Goal: Find specific page/section

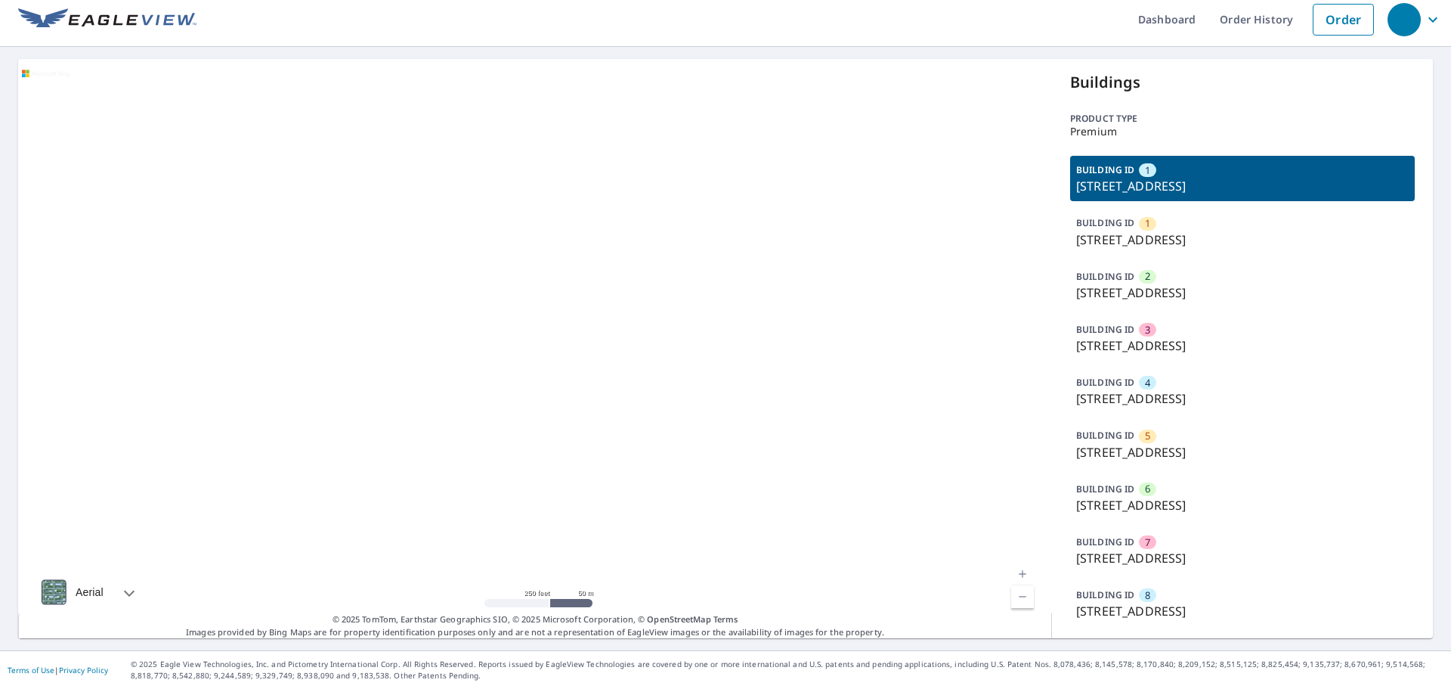
scroll to position [153, 0]
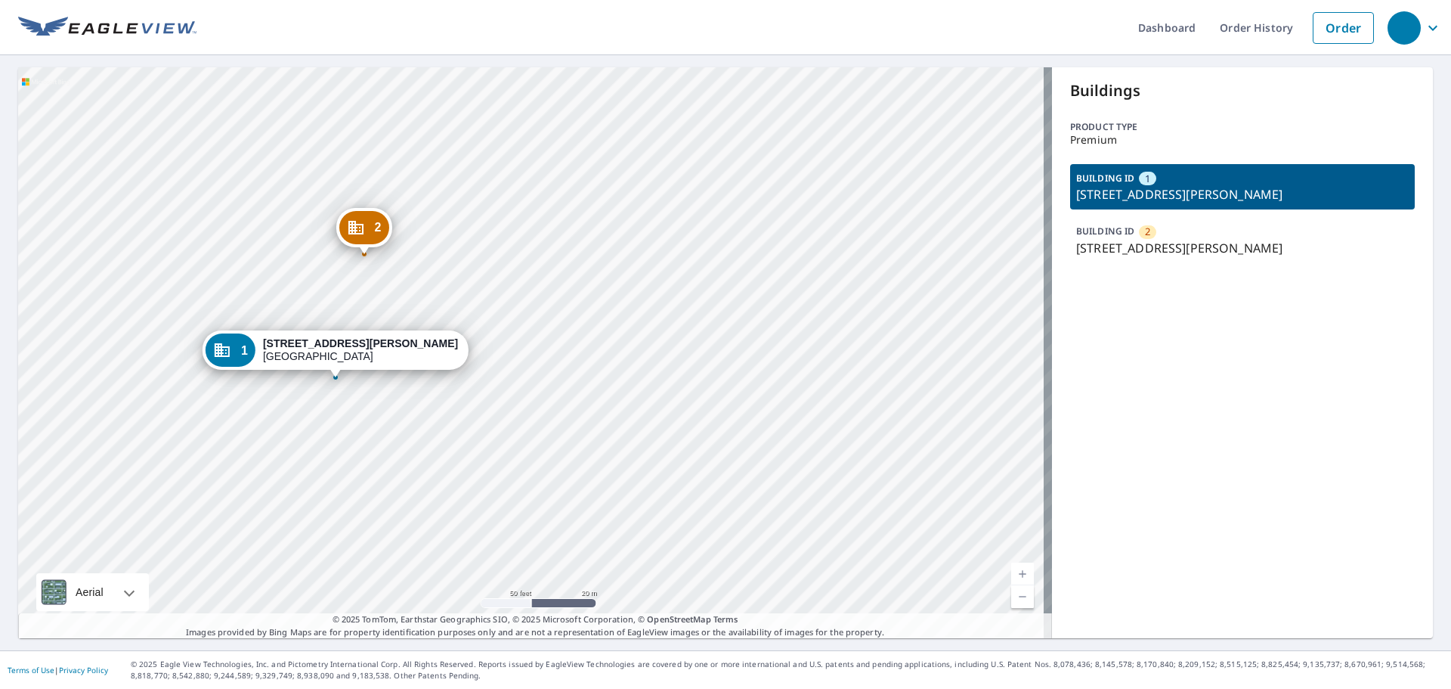
drag, startPoint x: 611, startPoint y: 386, endPoint x: 735, endPoint y: 386, distance: 124.7
click at [735, 386] on div "2 [STREET_ADDRESS][PERSON_NAME] 1 [STREET_ADDRESS][PERSON_NAME]" at bounding box center [535, 352] width 1034 height 571
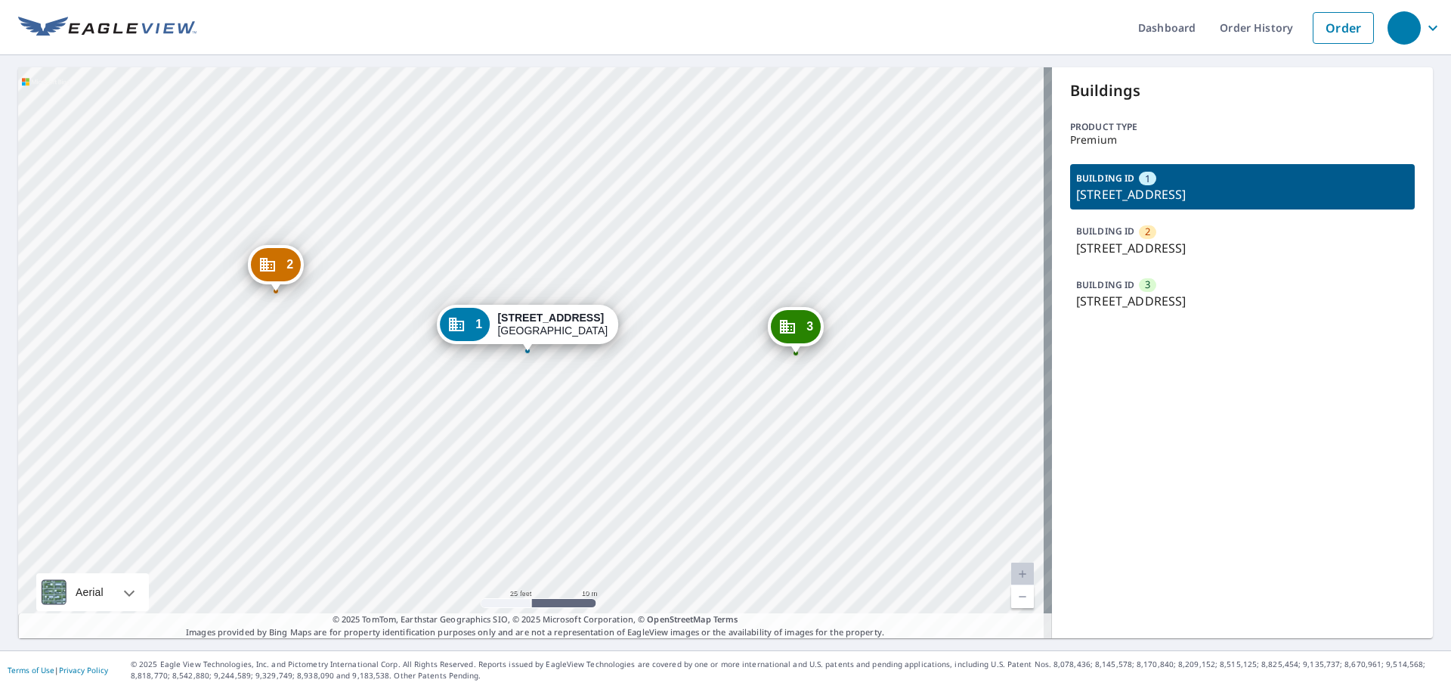
drag, startPoint x: 621, startPoint y: 396, endPoint x: 958, endPoint y: 364, distance: 339.4
click at [958, 364] on div "2 1838 Lafayette Ave St Louis, MO 63104 3 1515 Lafayette Ave Saint Louis, MO 63…" at bounding box center [535, 352] width 1034 height 571
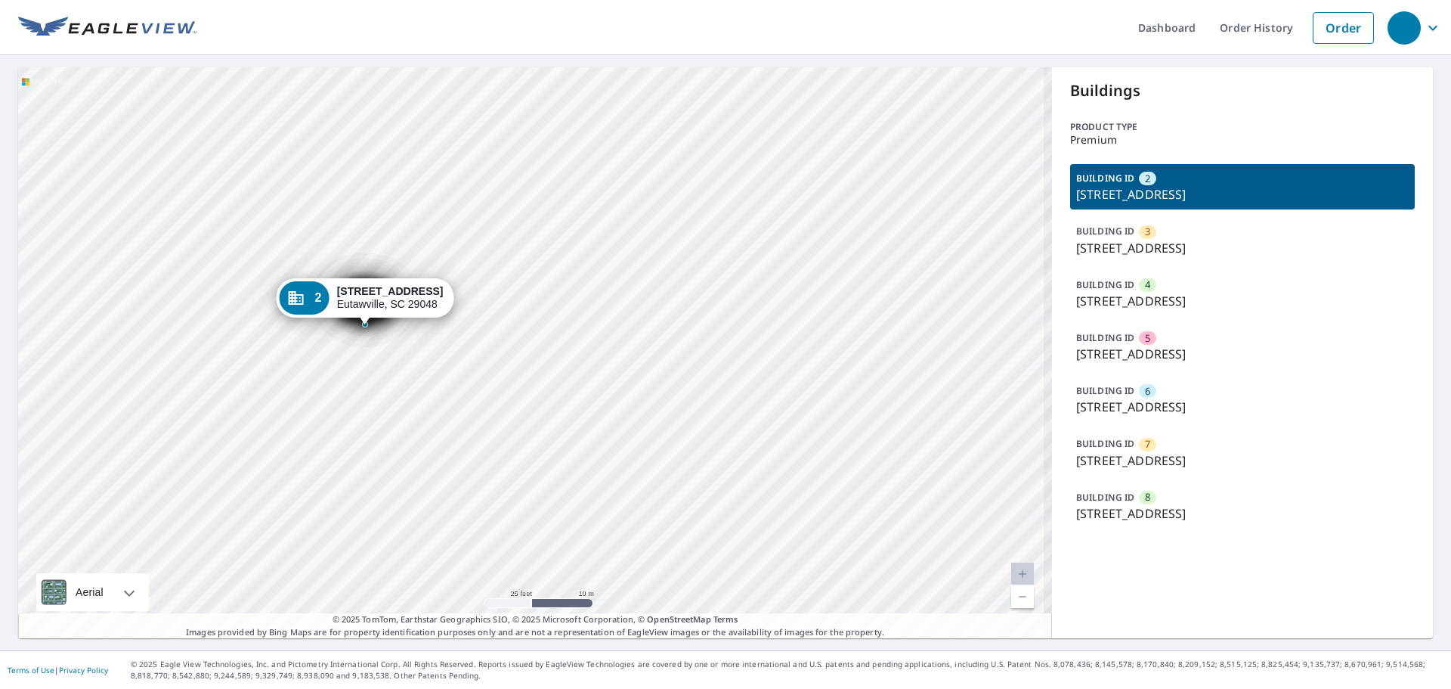
drag, startPoint x: 571, startPoint y: 419, endPoint x: 642, endPoint y: 428, distance: 70.9
click at [642, 432] on div "3 321 Second St Eutawville, SC 29048 4 321 Second St Eutawville, SC 29048 5 321…" at bounding box center [535, 352] width 1034 height 571
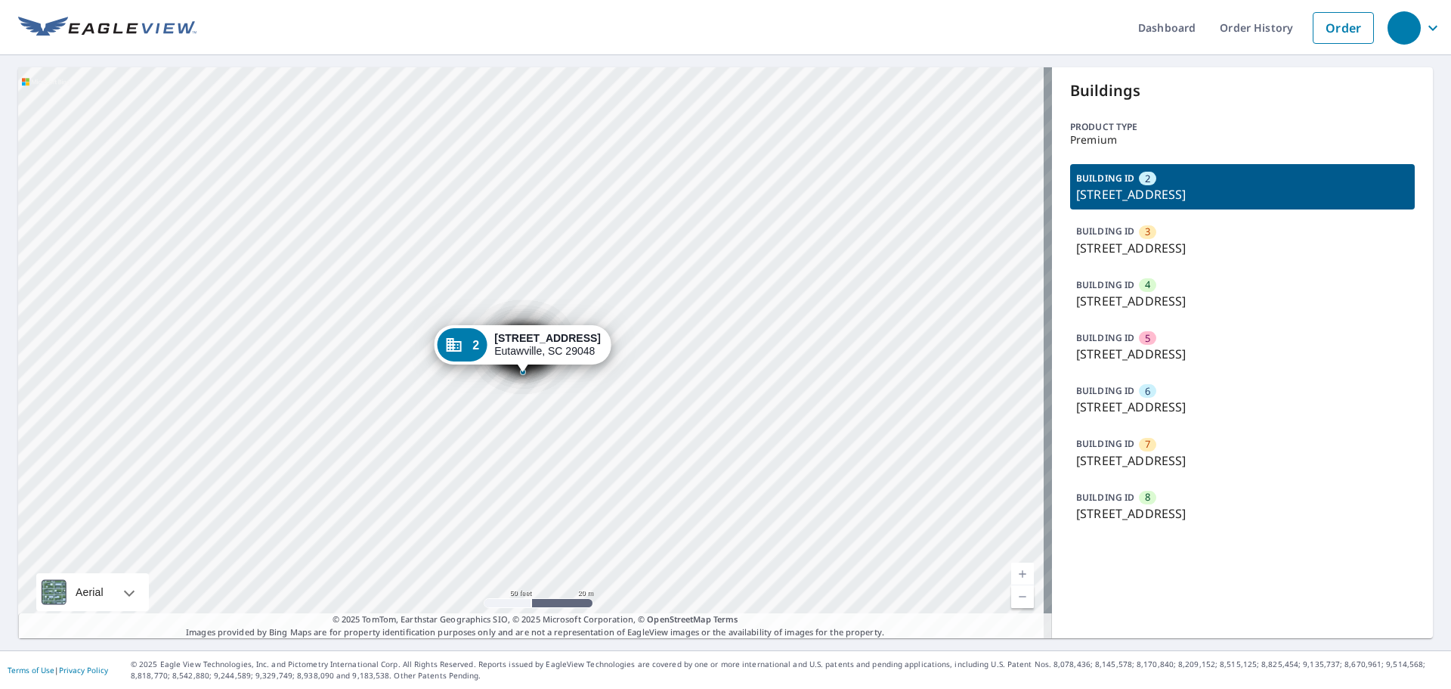
click at [1243, 355] on p "321 Second St, Eutawville, SC, 29048" at bounding box center [1242, 354] width 333 height 18
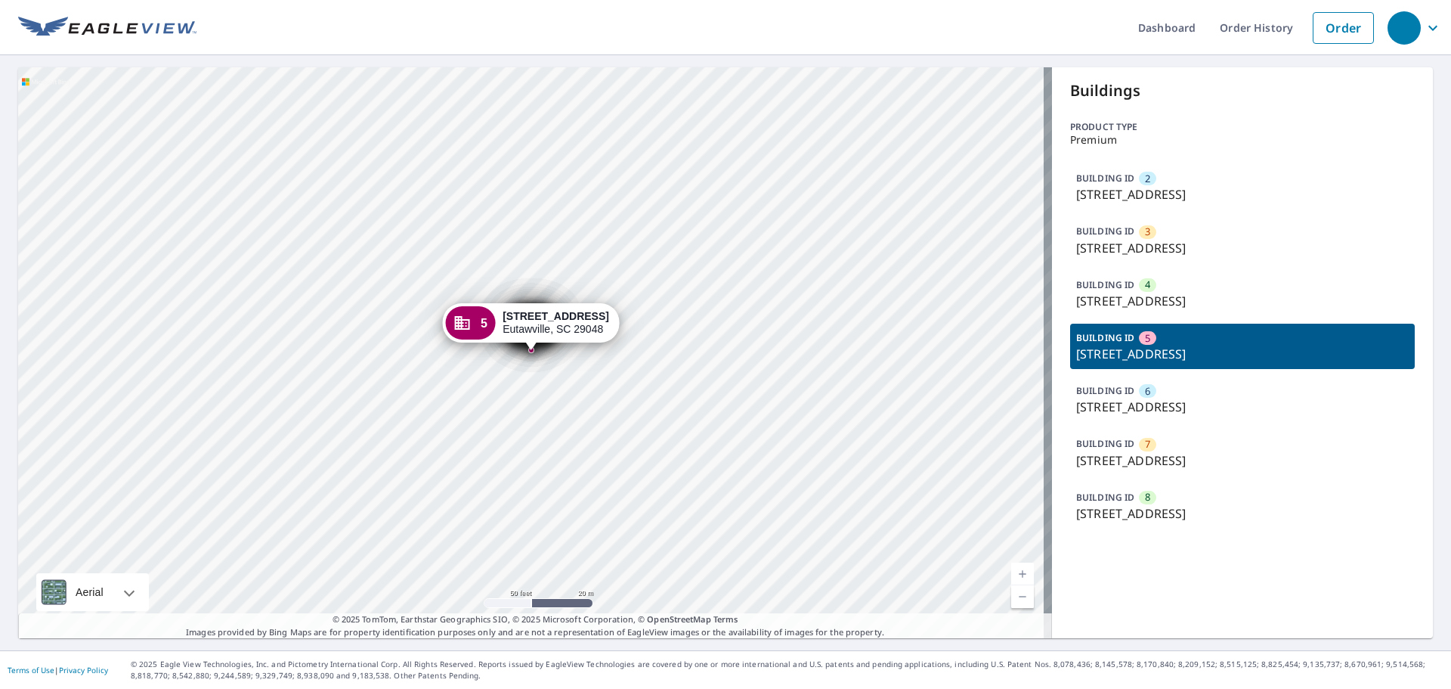
click at [1233, 457] on p "321 Second St, Eutawville, SC, 29048" at bounding box center [1242, 460] width 333 height 18
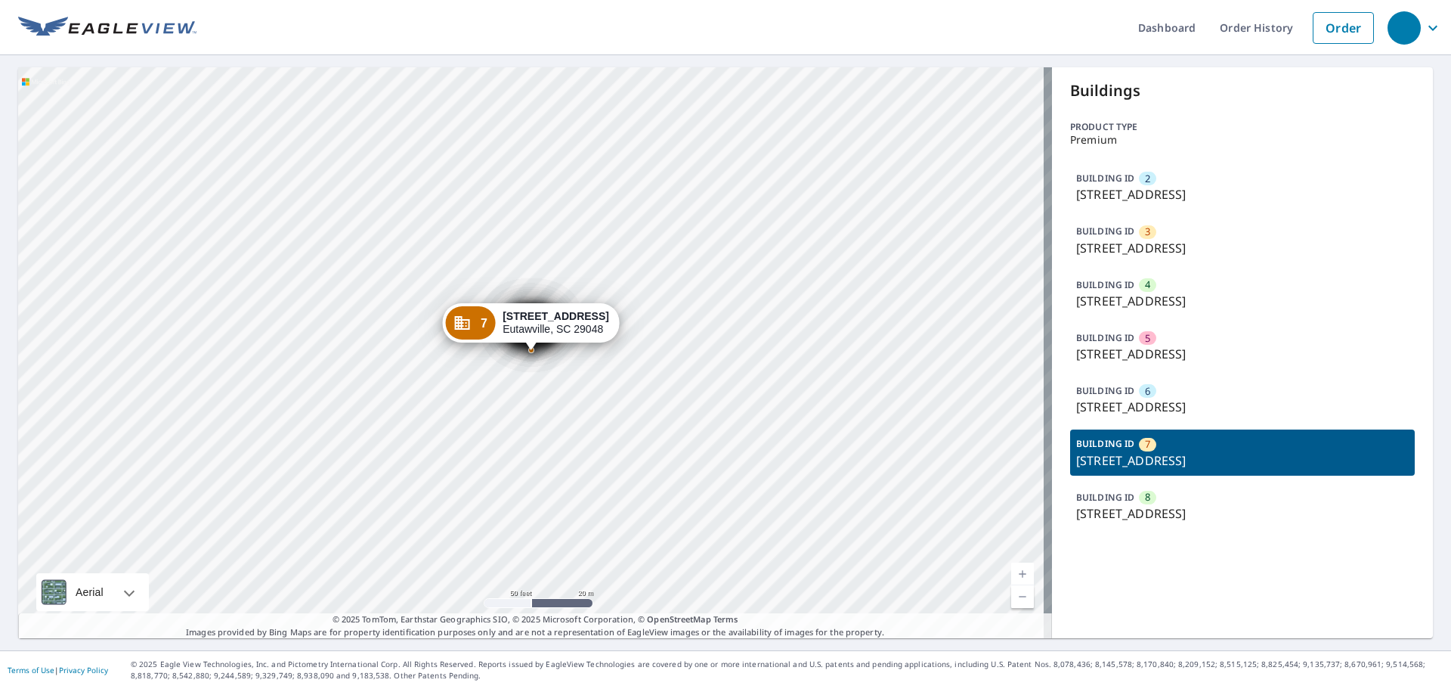
click at [1195, 246] on p "321 Second St, Eutawville, SC, 29048" at bounding box center [1242, 248] width 333 height 18
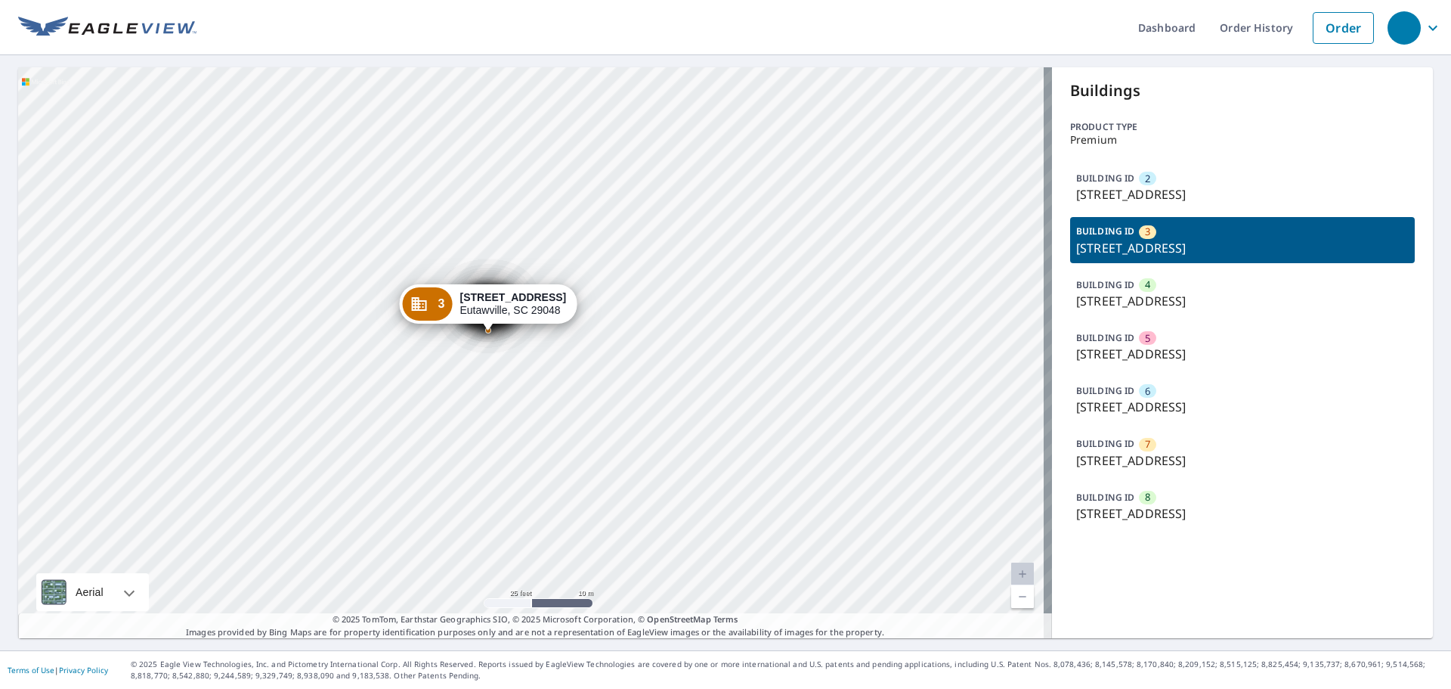
click at [1189, 188] on p "321 Second St, Eutawville, SC, 29048" at bounding box center [1242, 194] width 333 height 18
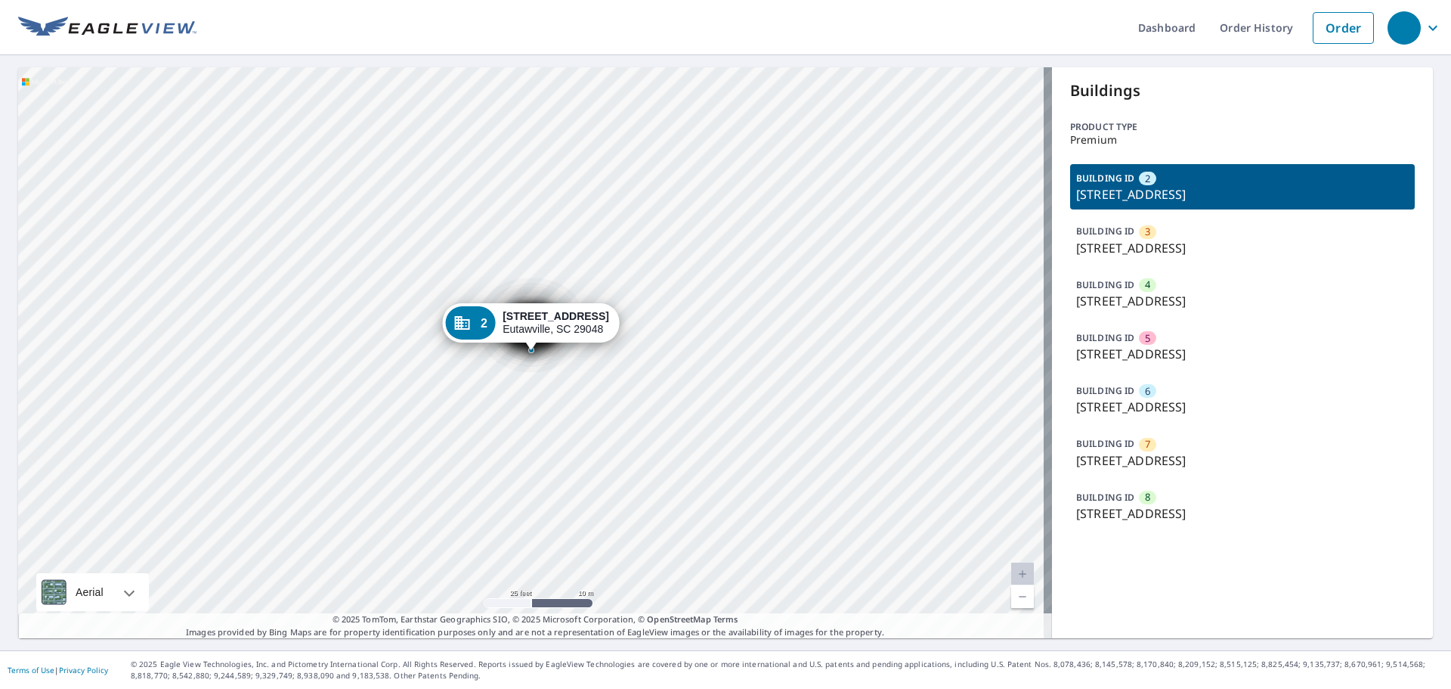
click at [1215, 251] on p "321 Second St, Eutawville, SC, 29048" at bounding box center [1242, 248] width 333 height 18
